Goal: Information Seeking & Learning: Learn about a topic

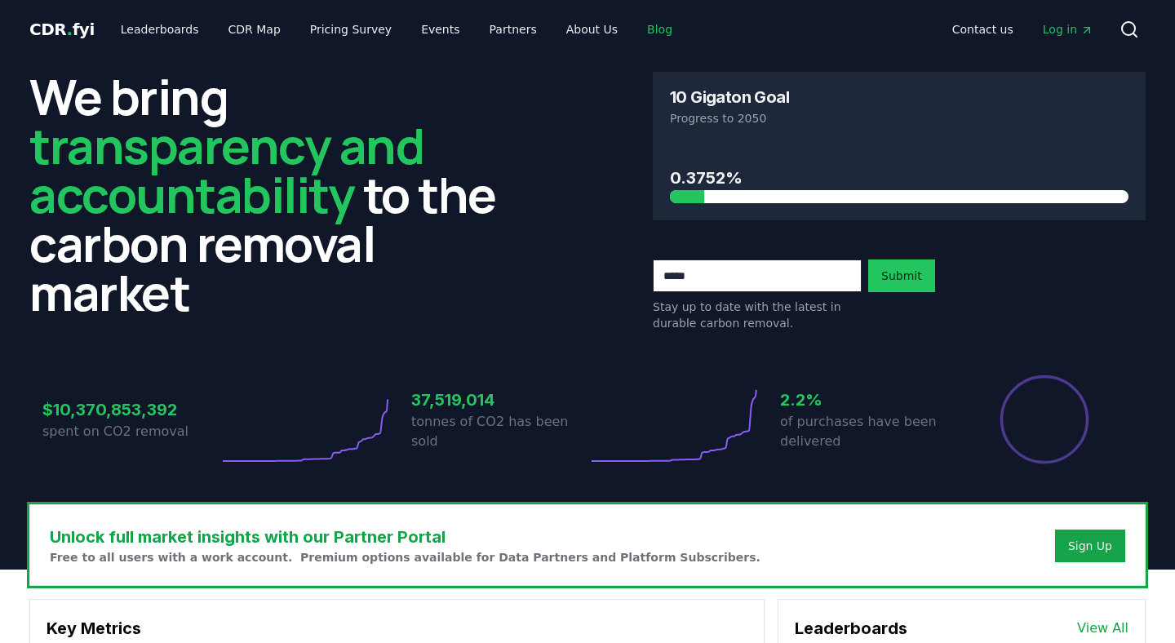
click at [634, 36] on link "Blog" at bounding box center [659, 29] width 51 height 29
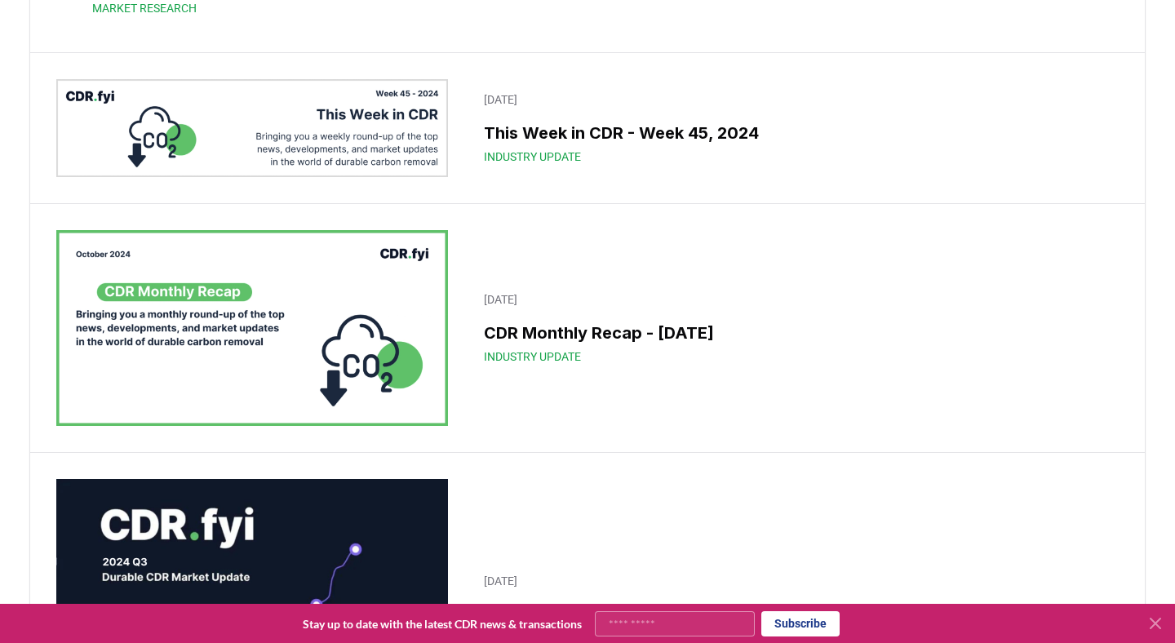
scroll to position [13683, 0]
